Goal: Task Accomplishment & Management: Complete application form

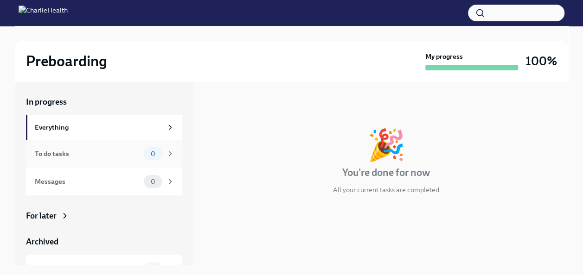
click at [96, 153] on div "To do tasks" at bounding box center [87, 154] width 105 height 10
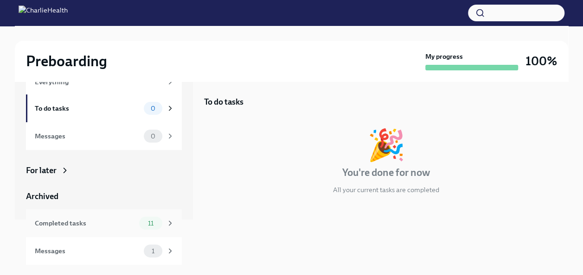
click at [124, 225] on div "Completed tasks" at bounding box center [85, 223] width 101 height 10
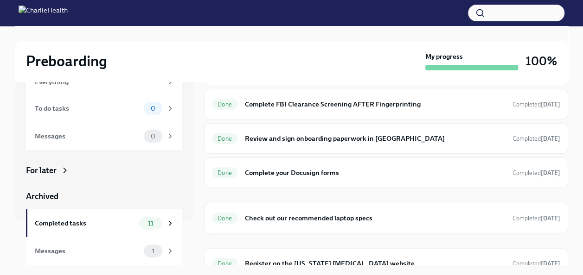
scroll to position [242, 0]
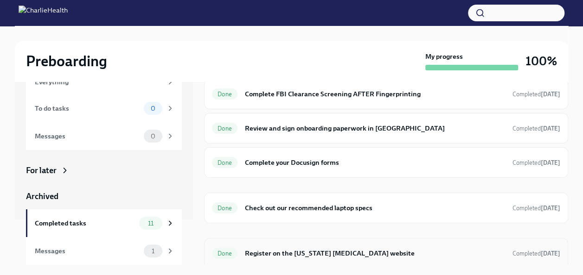
click at [416, 256] on div "Done Register on the Pennsylvania Child Abuse website Completed today" at bounding box center [386, 253] width 348 height 15
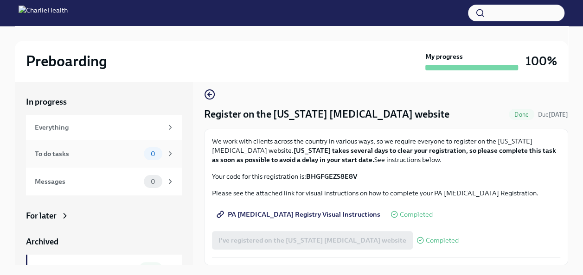
click at [70, 154] on div "To do tasks" at bounding box center [87, 154] width 105 height 10
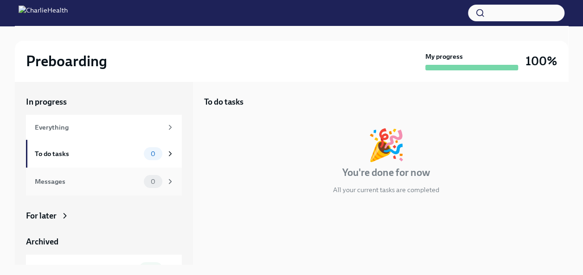
scroll to position [45, 0]
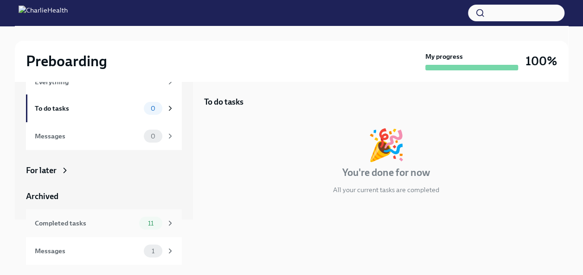
click at [87, 232] on div "Completed tasks 11" at bounding box center [104, 223] width 156 height 28
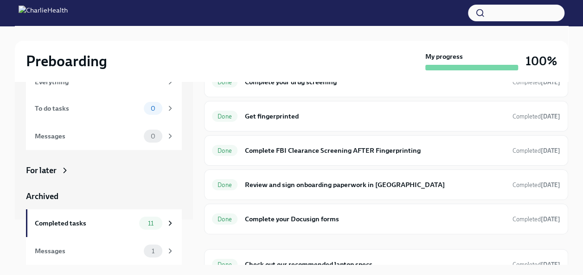
scroll to position [242, 0]
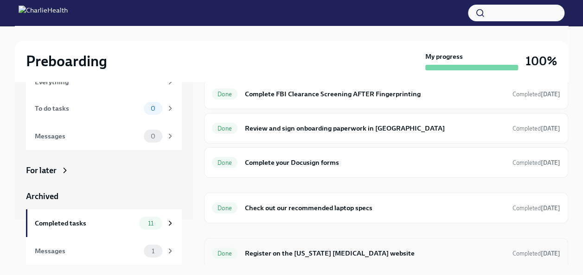
click at [353, 248] on h6 "Register on the Pennsylvania Child Abuse website" at bounding box center [375, 253] width 260 height 10
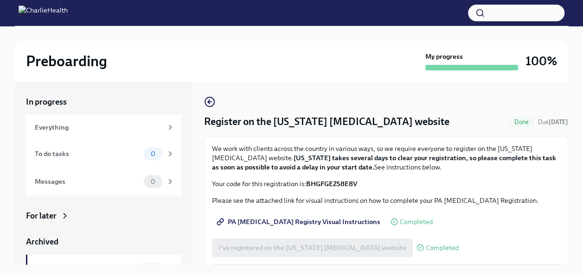
scroll to position [7, 0]
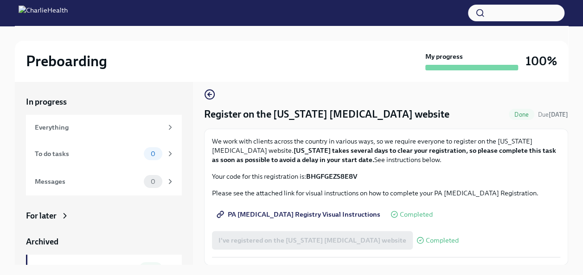
click at [344, 243] on div "I've registered on the Pennsylvania Child Abuse website Completed" at bounding box center [335, 240] width 247 height 19
click at [320, 208] on link "PA Child Abuse Registry Visual Instructions" at bounding box center [299, 214] width 175 height 19
